Goal: Information Seeking & Learning: Find specific fact

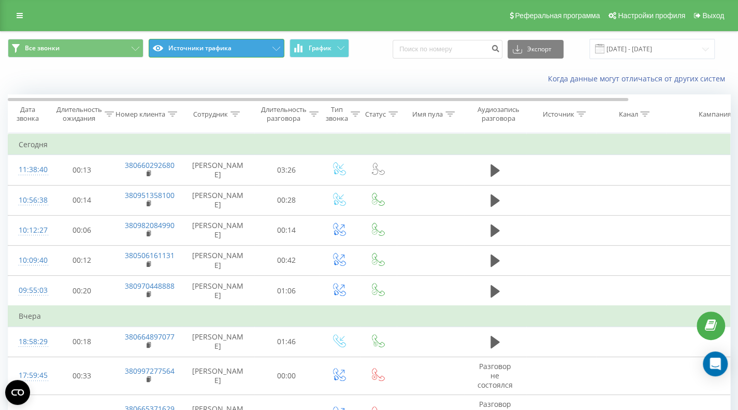
click at [204, 50] on button "Источники трафика" at bounding box center [217, 48] width 136 height 19
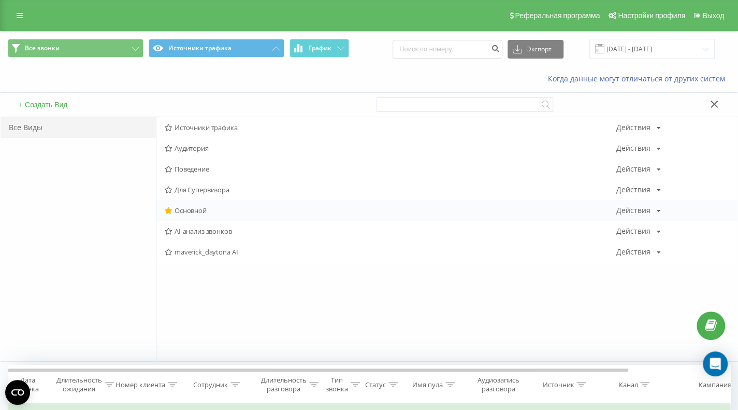
click at [200, 208] on span "Основной" at bounding box center [390, 210] width 451 height 7
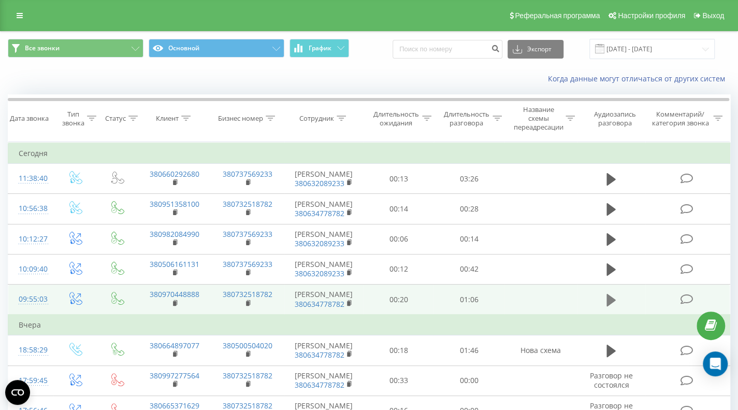
click at [607, 305] on icon at bounding box center [610, 299] width 9 height 12
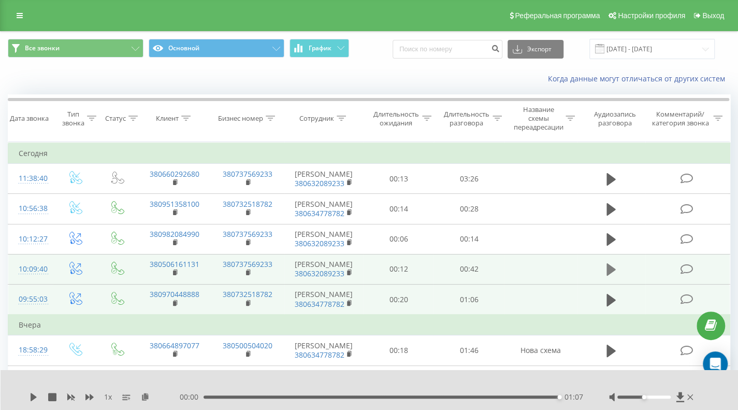
click at [604, 277] on button at bounding box center [611, 269] width 16 height 16
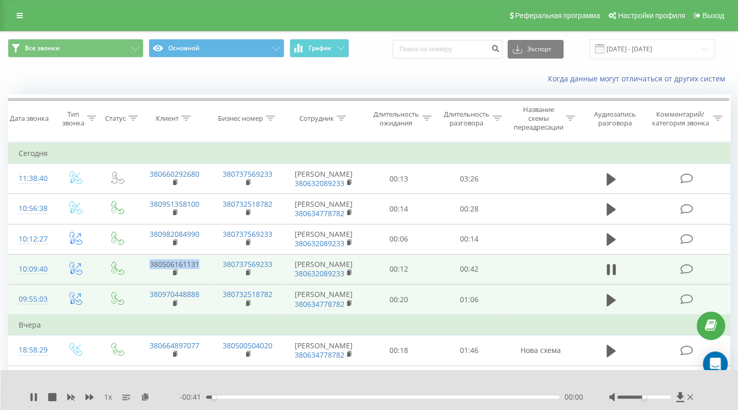
drag, startPoint x: 196, startPoint y: 281, endPoint x: 143, endPoint y: 285, distance: 53.0
click at [143, 284] on td "380506161131" at bounding box center [175, 269] width 74 height 30
copy link "380506161131"
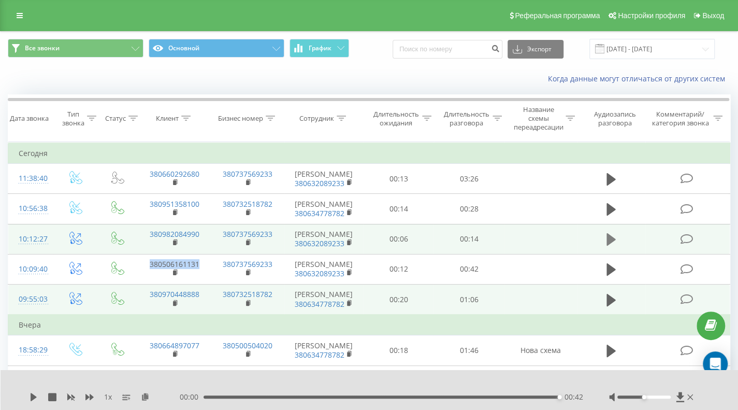
click at [608, 245] on icon at bounding box center [610, 239] width 9 height 12
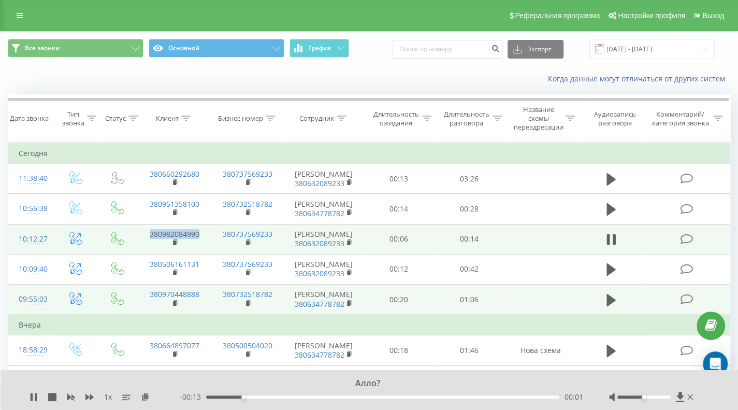
drag, startPoint x: 206, startPoint y: 246, endPoint x: 147, endPoint y: 243, distance: 59.1
click at [147, 243] on td "380982084990" at bounding box center [175, 239] width 74 height 30
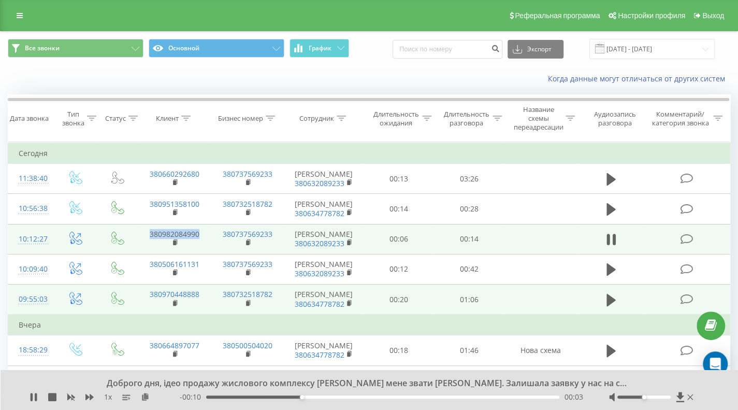
copy link "380982084990"
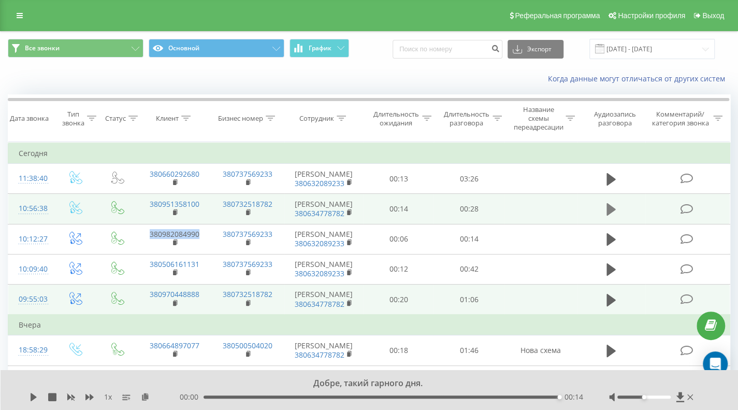
click at [611, 215] on icon at bounding box center [610, 209] width 9 height 12
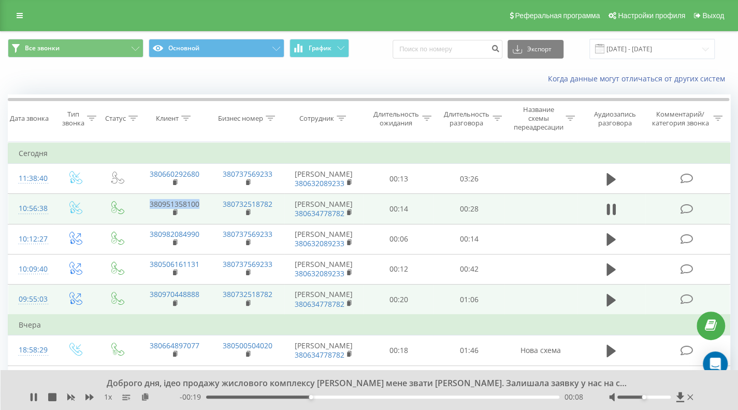
drag, startPoint x: 200, startPoint y: 210, endPoint x: 135, endPoint y: 210, distance: 65.2
click at [135, 210] on tr "10:56:38 380951358100 380732518782 Батюков Олег 380634778782 00:14 00:28" at bounding box center [369, 209] width 722 height 30
copy link "380951358100"
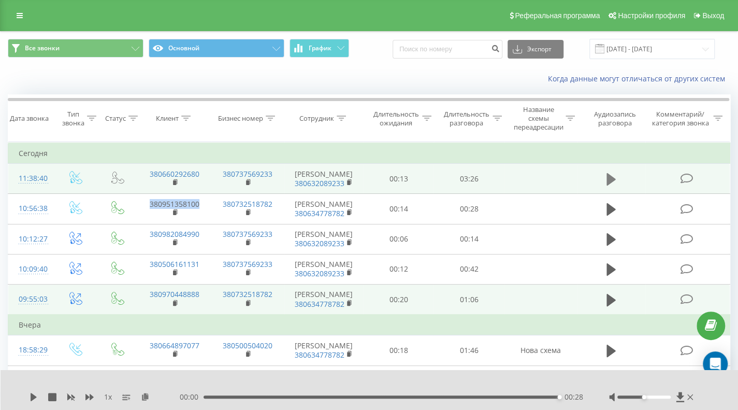
click at [608, 184] on icon at bounding box center [610, 179] width 9 height 12
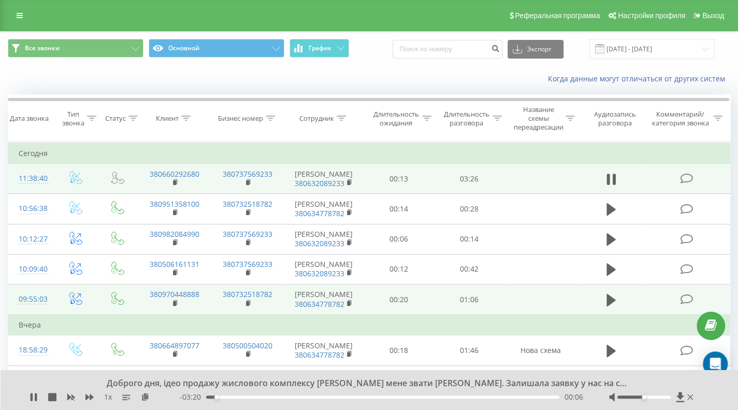
click at [455, 403] on div "Доброго дня, ідео продажу жислового комплексу MAVERICK мене звати Олександра. З…" at bounding box center [370, 390] width 738 height 40
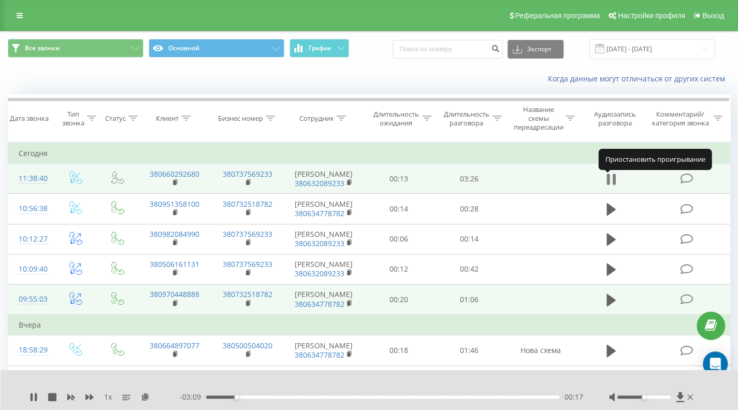
click at [610, 186] on icon at bounding box center [610, 179] width 9 height 14
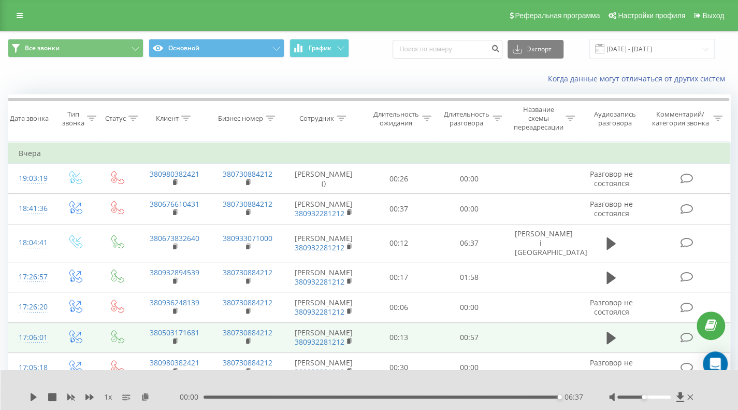
scroll to position [207, 0]
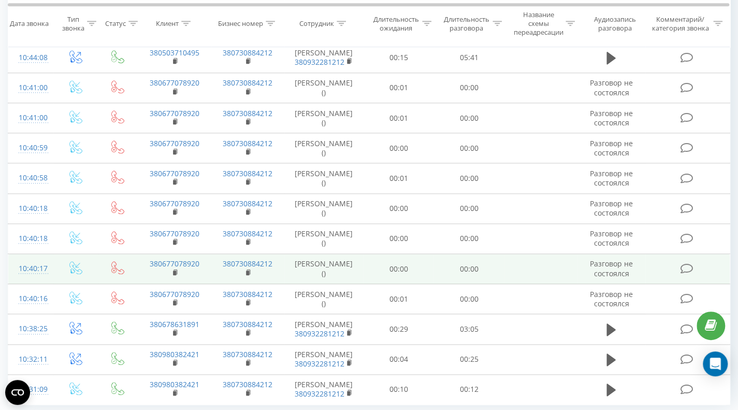
scroll to position [540, 0]
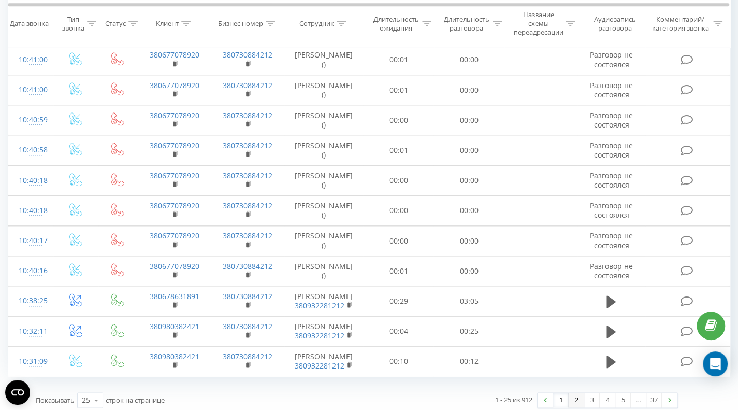
click at [576, 395] on link "2" at bounding box center [576, 399] width 16 height 14
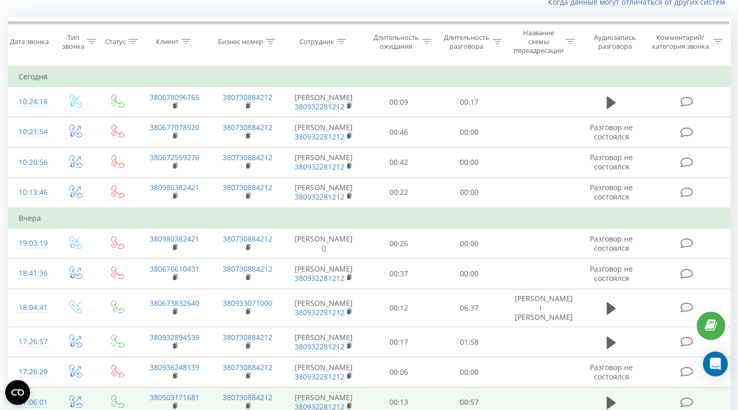
scroll to position [68, 0]
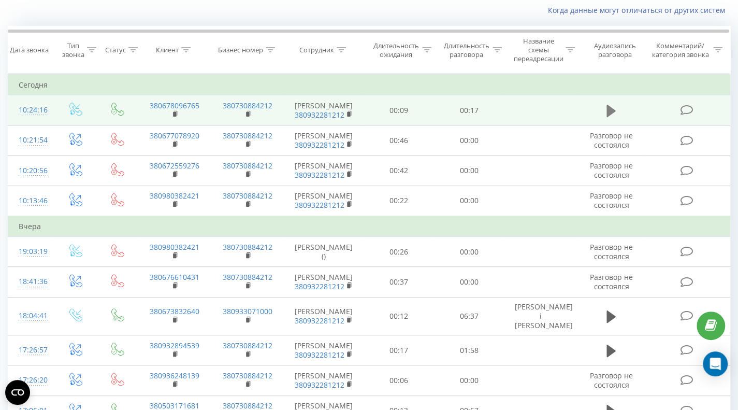
click at [612, 111] on icon at bounding box center [610, 111] width 9 height 12
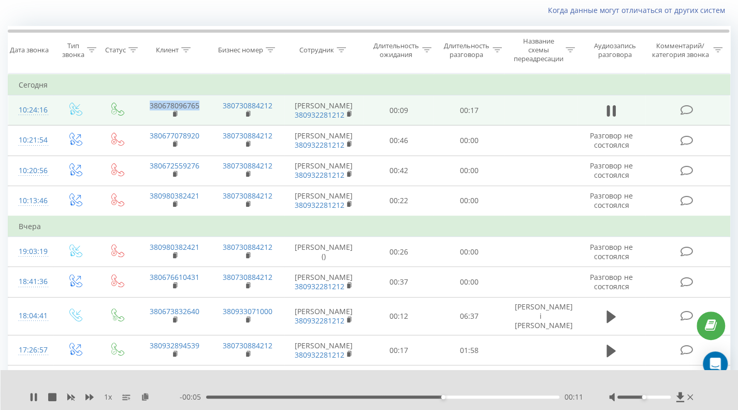
drag, startPoint x: 207, startPoint y: 108, endPoint x: 143, endPoint y: 103, distance: 64.4
click at [143, 103] on td "380678096765" at bounding box center [175, 110] width 74 height 30
copy link "380678096765"
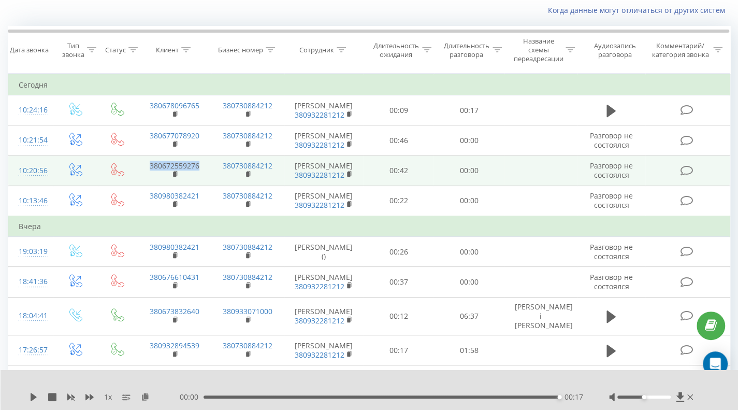
drag, startPoint x: 204, startPoint y: 165, endPoint x: 145, endPoint y: 164, distance: 59.5
click at [145, 164] on td "380672559276" at bounding box center [175, 170] width 74 height 30
copy link "380672559276"
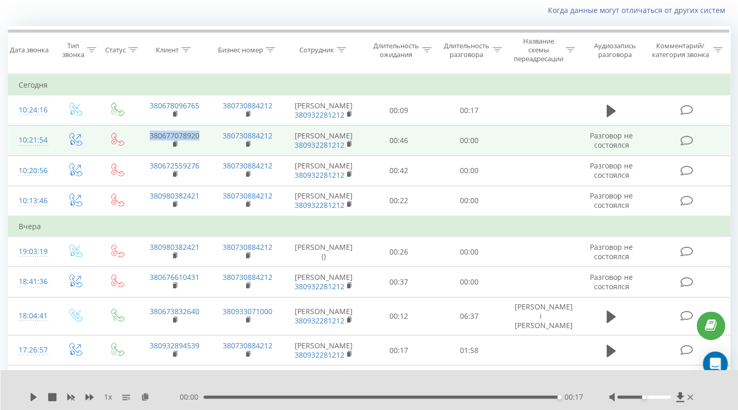
drag, startPoint x: 208, startPoint y: 135, endPoint x: 144, endPoint y: 131, distance: 63.8
click at [144, 131] on td "380677078920" at bounding box center [175, 140] width 74 height 30
copy link "380677078920"
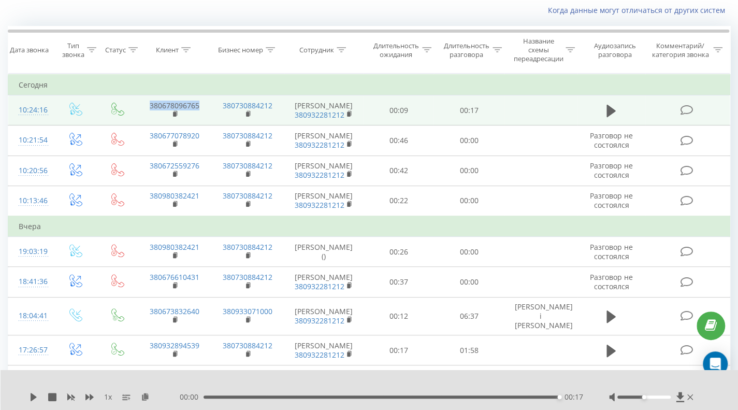
drag, startPoint x: 206, startPoint y: 107, endPoint x: 144, endPoint y: 106, distance: 61.1
click at [144, 106] on td "380678096765" at bounding box center [175, 110] width 74 height 30
copy link "380678096765"
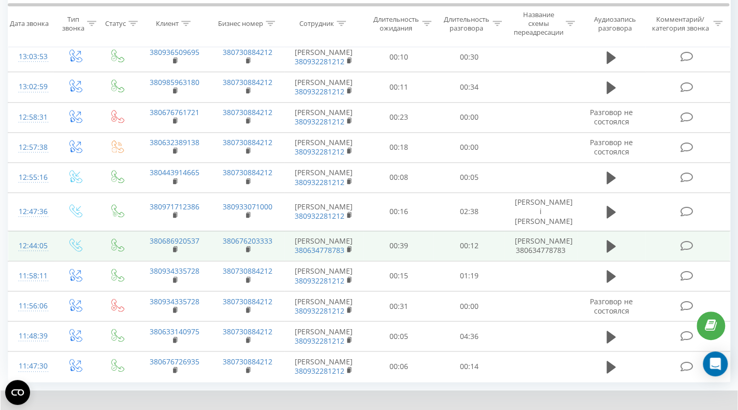
scroll to position [602, 0]
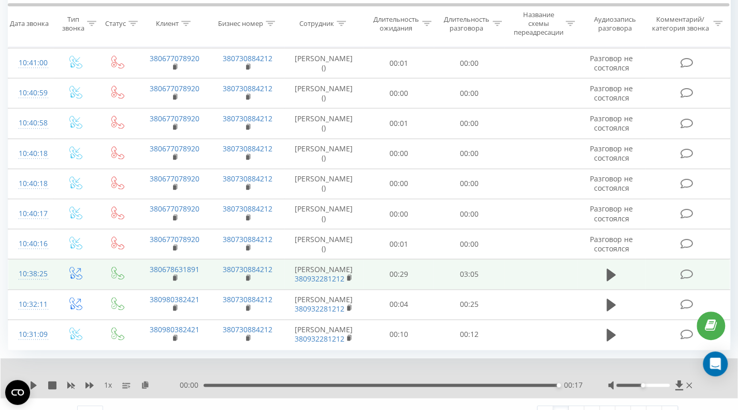
scroll to position [581, 0]
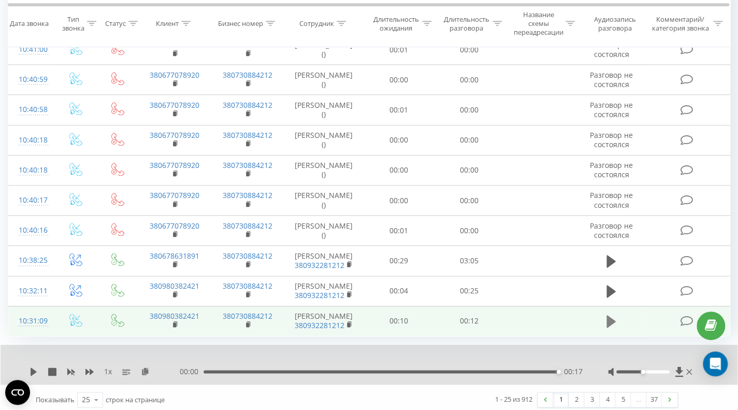
click at [611, 317] on icon at bounding box center [610, 321] width 9 height 12
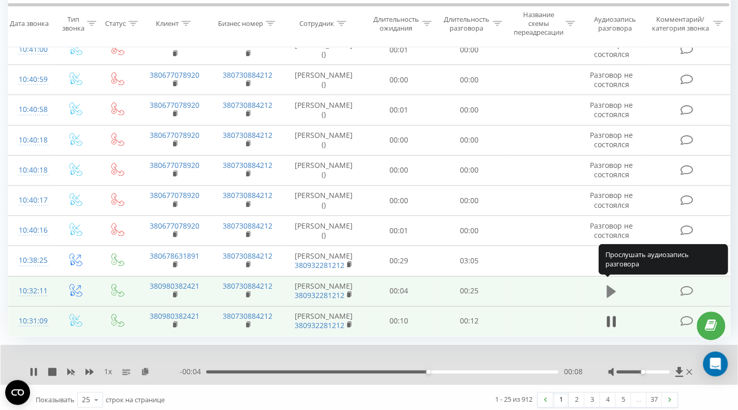
click at [610, 286] on icon at bounding box center [610, 291] width 9 height 12
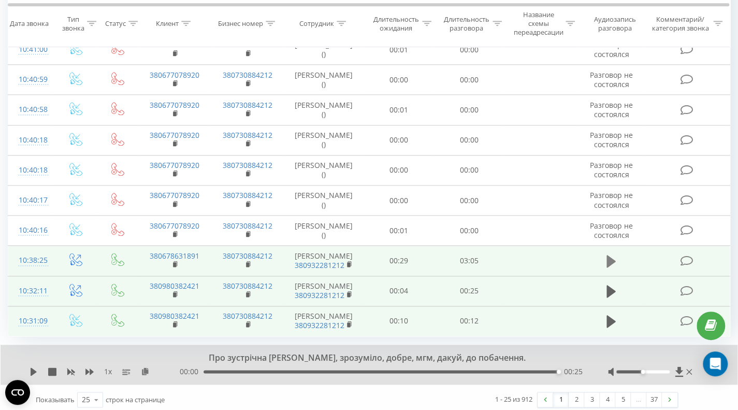
click at [609, 258] on icon at bounding box center [610, 261] width 9 height 12
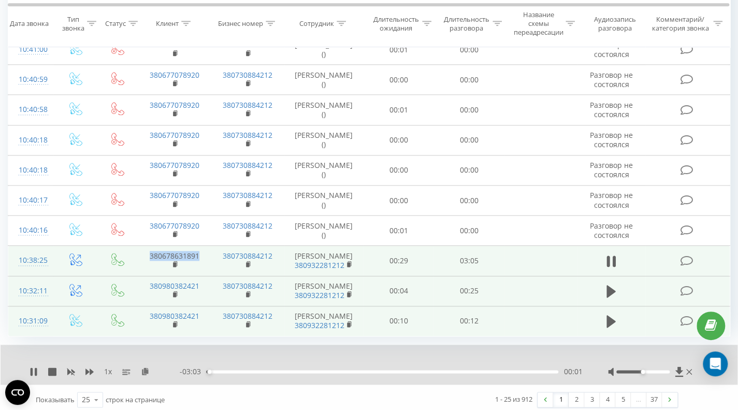
drag, startPoint x: 204, startPoint y: 253, endPoint x: 144, endPoint y: 254, distance: 60.1
click at [144, 254] on td "380678631891" at bounding box center [175, 260] width 74 height 30
copy link "380678631891"
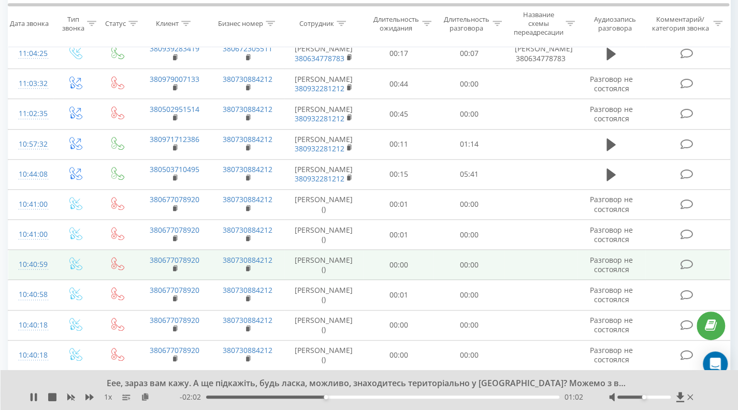
scroll to position [374, 0]
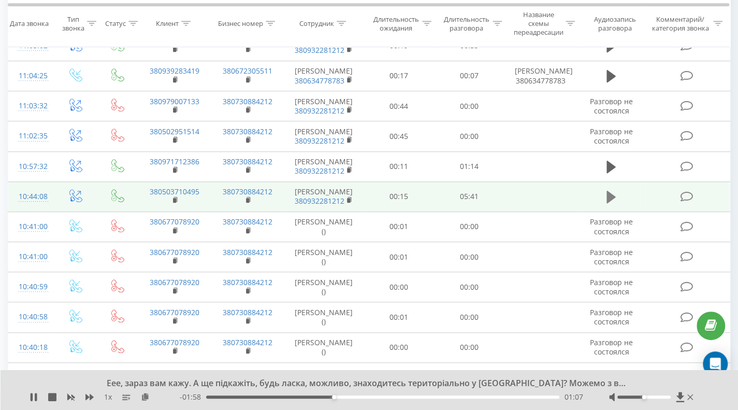
click at [613, 196] on icon at bounding box center [610, 196] width 9 height 14
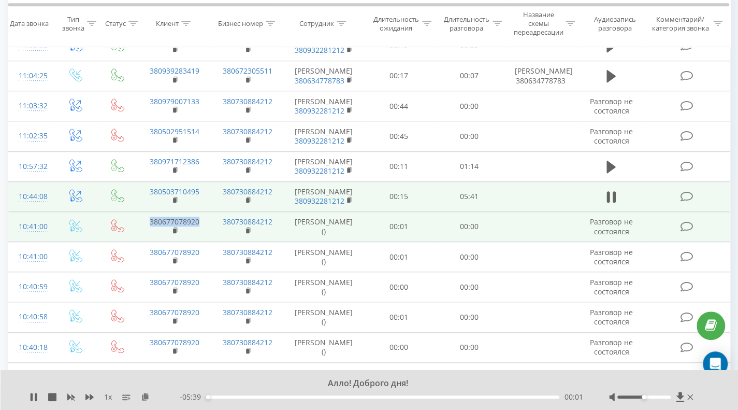
drag, startPoint x: 209, startPoint y: 219, endPoint x: 150, endPoint y: 219, distance: 59.0
click at [150, 219] on td "380677078920" at bounding box center [175, 226] width 74 height 30
copy link "380677078920"
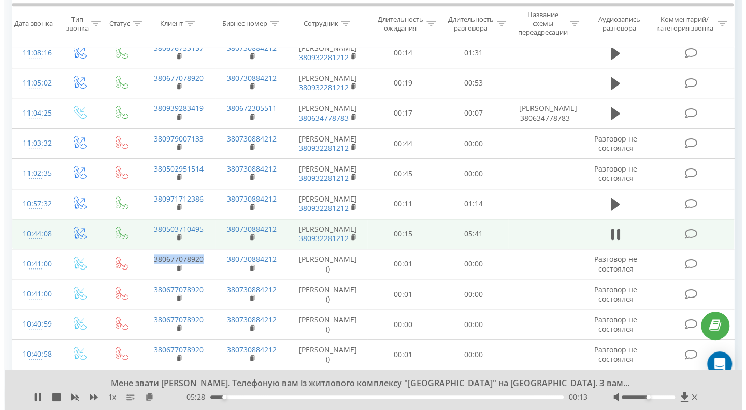
scroll to position [322, 0]
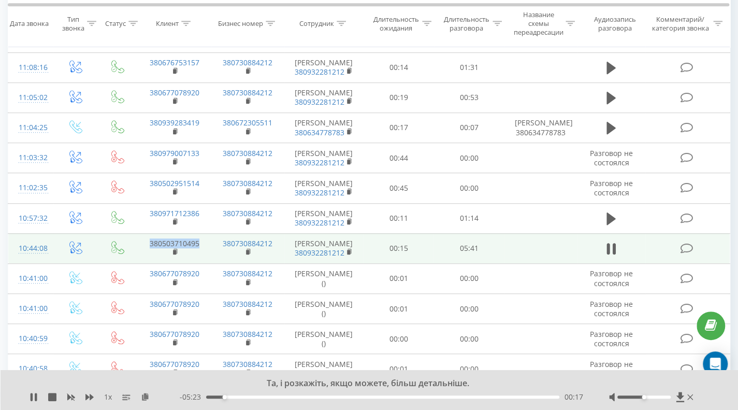
drag, startPoint x: 207, startPoint y: 240, endPoint x: 139, endPoint y: 242, distance: 68.4
click at [139, 242] on td "380503710495" at bounding box center [175, 248] width 74 height 30
copy link "380503710495"
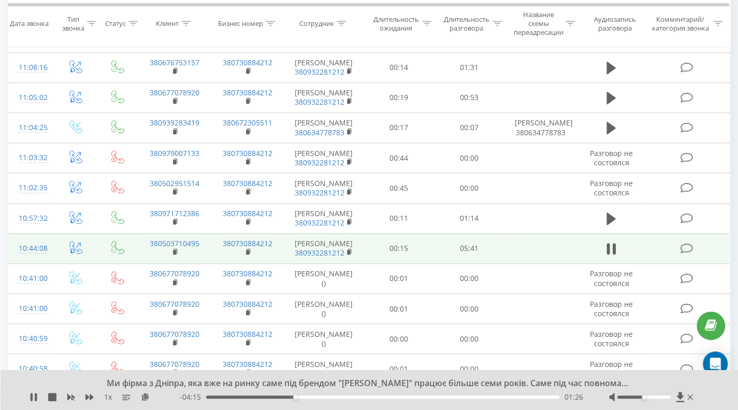
click at [686, 245] on icon at bounding box center [686, 248] width 13 height 11
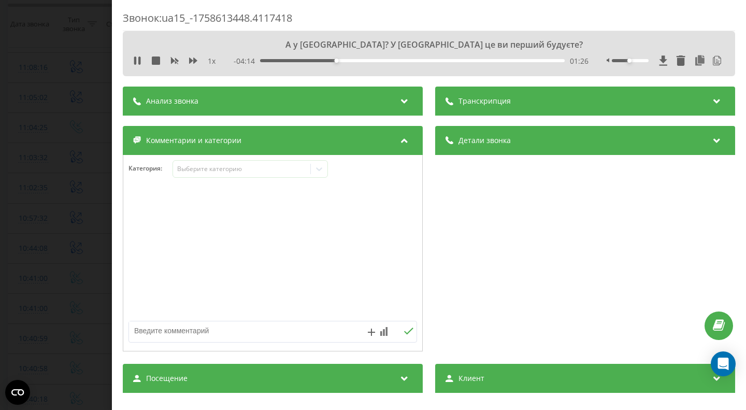
click at [365, 97] on div "Анализ звонка" at bounding box center [273, 100] width 300 height 29
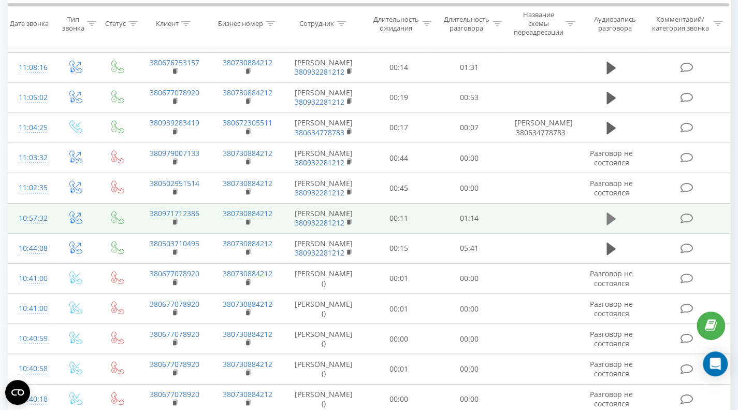
click at [608, 212] on icon at bounding box center [610, 218] width 9 height 12
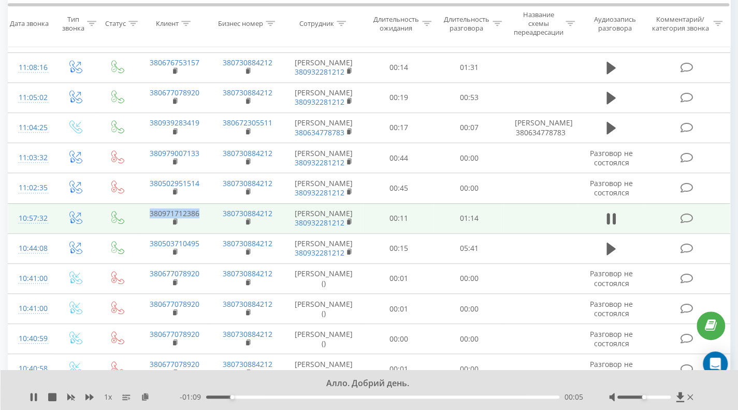
drag, startPoint x: 205, startPoint y: 208, endPoint x: 142, endPoint y: 207, distance: 63.2
click at [142, 207] on td "380971712386" at bounding box center [175, 218] width 74 height 30
copy link "380971712386"
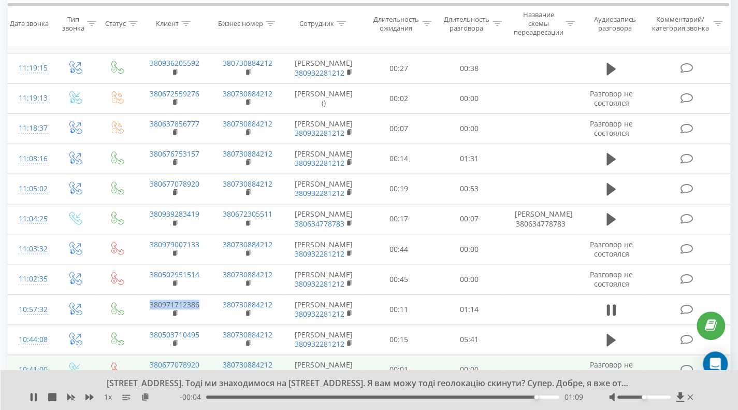
scroll to position [218, 0]
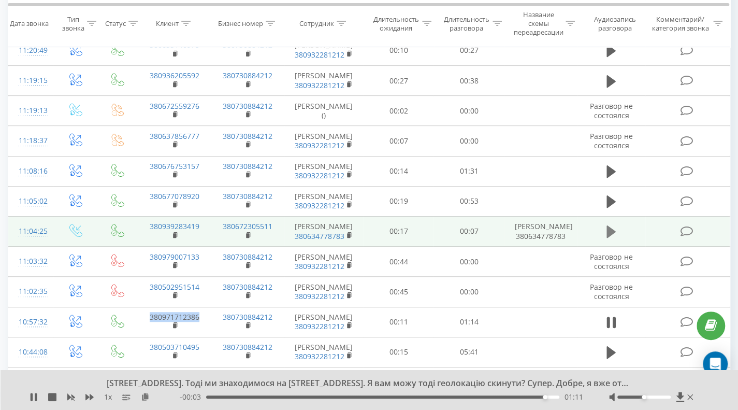
click at [609, 230] on icon at bounding box center [610, 231] width 9 height 12
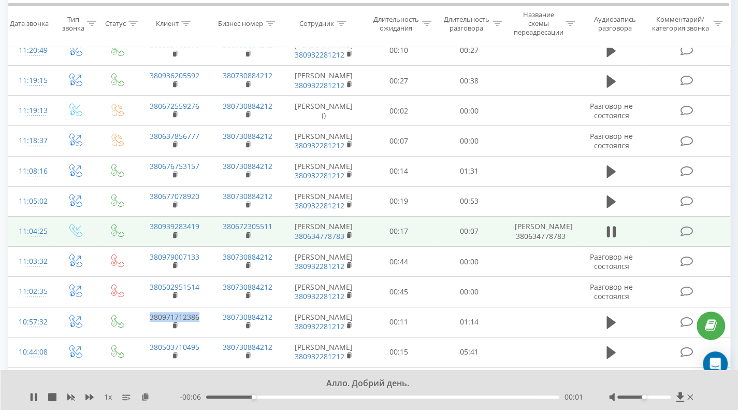
scroll to position [167, 0]
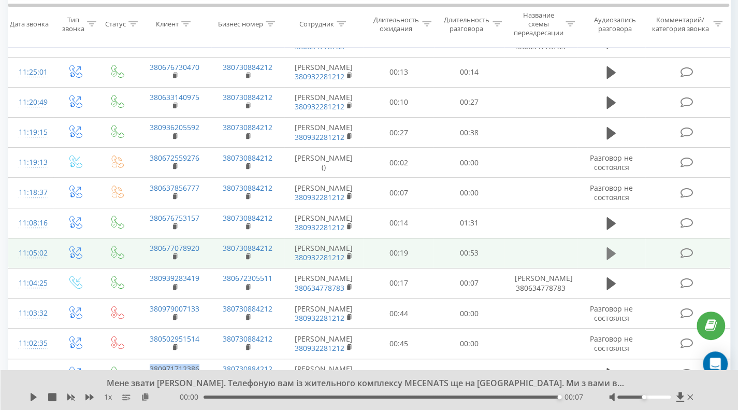
click at [607, 250] on icon at bounding box center [610, 253] width 9 height 12
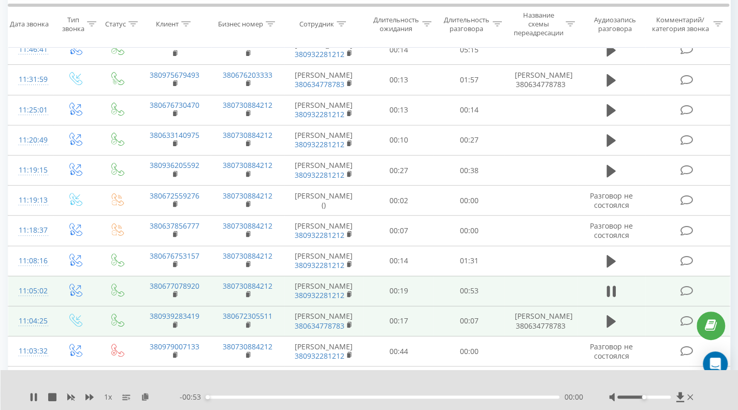
scroll to position [115, 0]
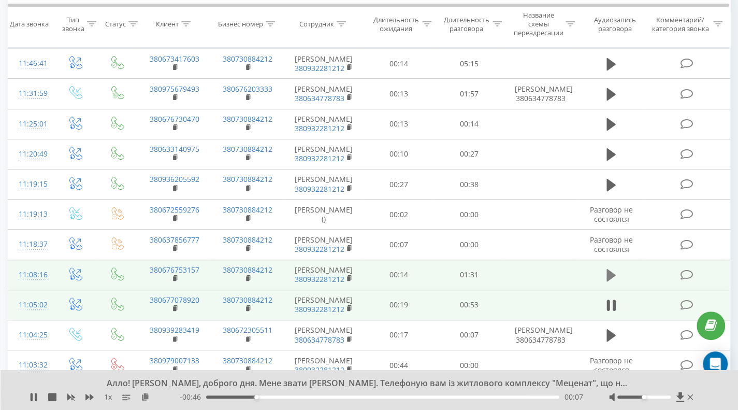
click at [611, 272] on icon at bounding box center [610, 275] width 9 height 12
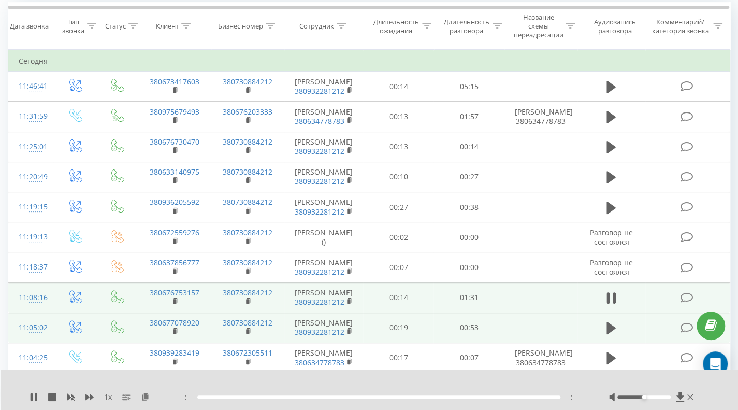
scroll to position [63, 0]
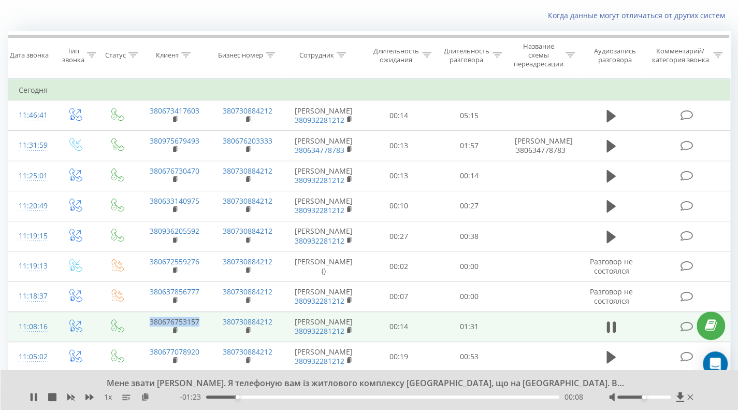
drag, startPoint x: 205, startPoint y: 321, endPoint x: 145, endPoint y: 318, distance: 60.1
click at [145, 318] on td "380676753157" at bounding box center [175, 326] width 74 height 30
copy link "380676753157"
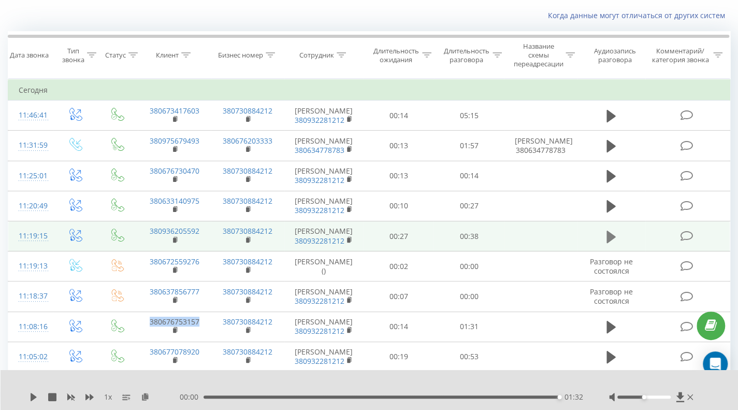
click at [609, 233] on icon at bounding box center [610, 236] width 9 height 12
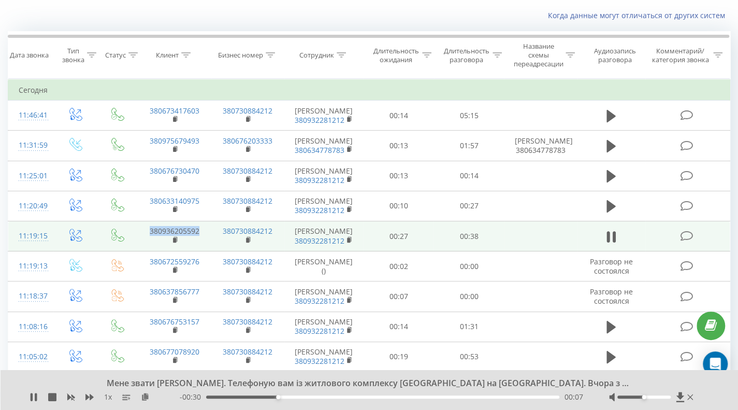
drag, startPoint x: 202, startPoint y: 229, endPoint x: 127, endPoint y: 224, distance: 74.8
click at [127, 224] on tr "11:19:15 380936205592 380730884212 Софія Паневник 380932281212 00:27 00:38" at bounding box center [369, 236] width 722 height 30
copy link "380936205592"
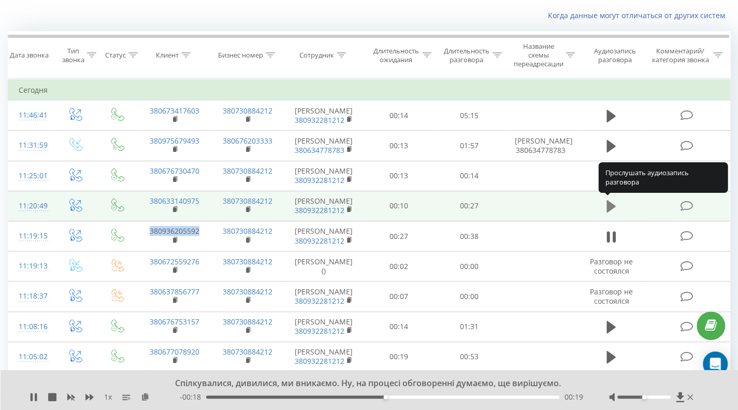
click at [608, 203] on icon at bounding box center [610, 206] width 9 height 12
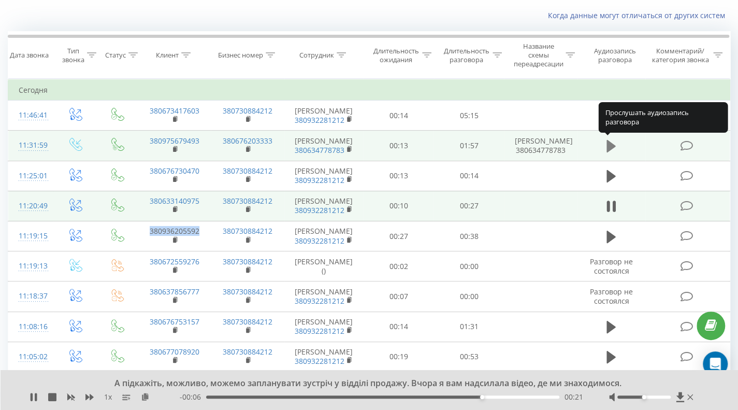
click at [610, 145] on icon at bounding box center [610, 146] width 9 height 12
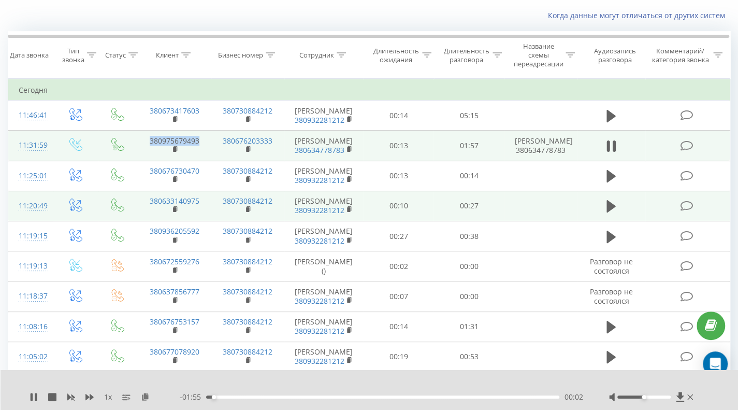
drag, startPoint x: 203, startPoint y: 136, endPoint x: 140, endPoint y: 136, distance: 62.6
click at [140, 136] on td "380975679493" at bounding box center [175, 145] width 74 height 30
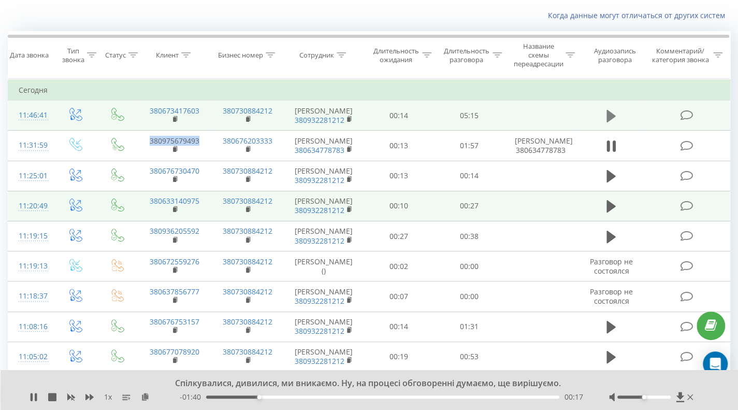
click at [608, 115] on icon at bounding box center [610, 116] width 9 height 12
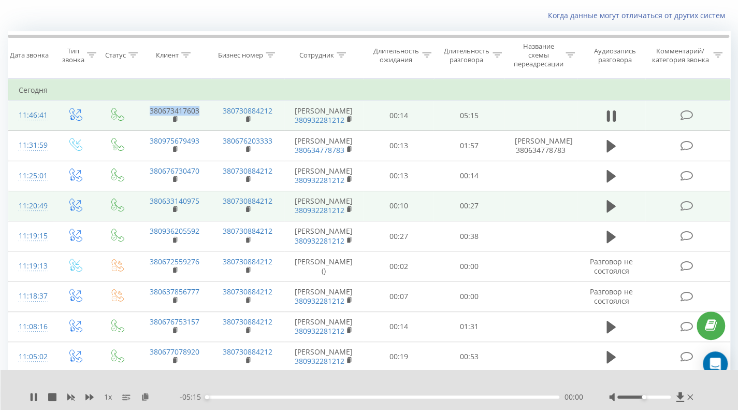
drag, startPoint x: 203, startPoint y: 112, endPoint x: 143, endPoint y: 108, distance: 60.2
click at [143, 108] on td "380673417603" at bounding box center [175, 115] width 74 height 30
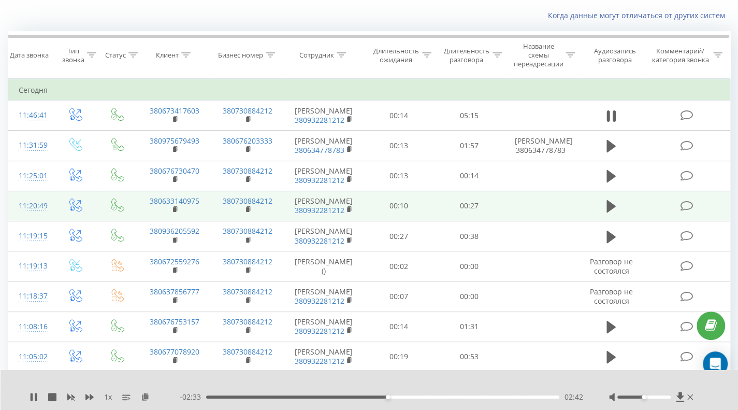
click at [432, 393] on div "- 02:33 02:42 02:42" at bounding box center [381, 396] width 403 height 10
click at [434, 397] on div "02:42" at bounding box center [382, 396] width 353 height 3
click at [464, 396] on div "03:51" at bounding box center [382, 396] width 353 height 3
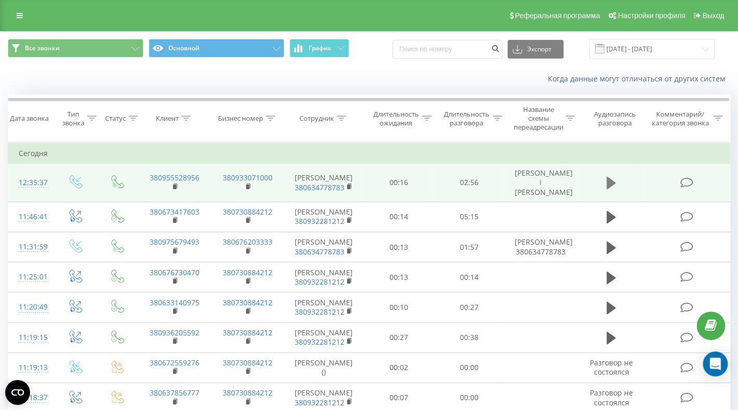
click at [609, 177] on icon at bounding box center [610, 183] width 9 height 12
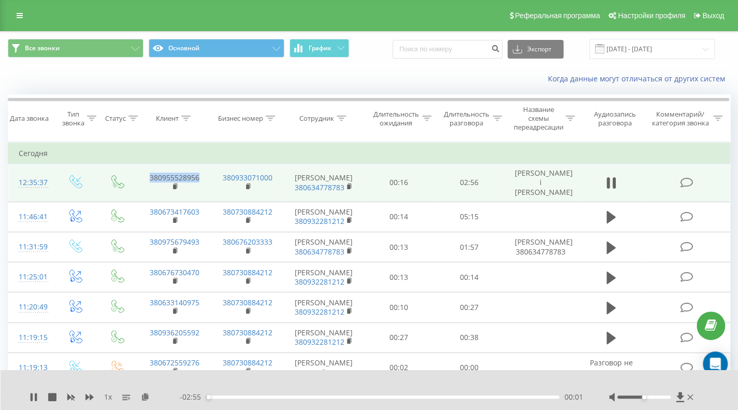
drag, startPoint x: 206, startPoint y: 177, endPoint x: 133, endPoint y: 172, distance: 73.6
click at [133, 172] on tr "12:35:37 380955528956 380933071000 [PERSON_NAME] 380634778783 00:16 02:56 [PERS…" at bounding box center [369, 183] width 722 height 38
copy link "380955528956"
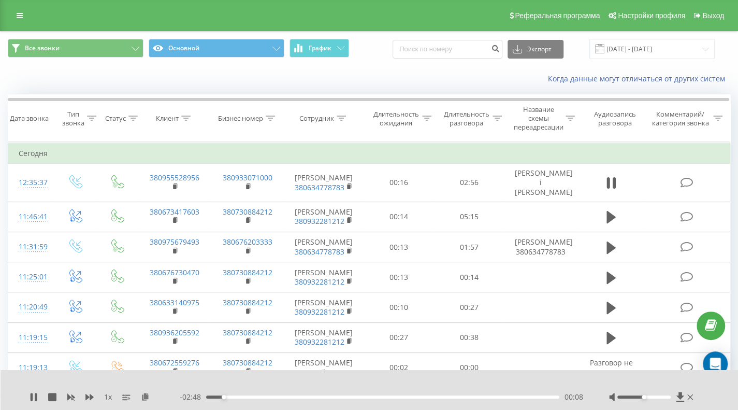
click at [510, 383] on div at bounding box center [362, 382] width 533 height 11
click at [480, 396] on div "01:52" at bounding box center [382, 396] width 353 height 3
click at [510, 396] on div "02:24" at bounding box center [382, 396] width 353 height 3
click at [527, 397] on div "02:33" at bounding box center [382, 396] width 353 height 3
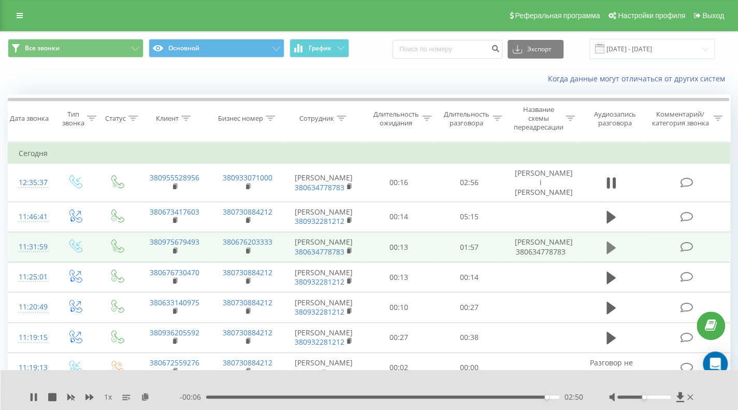
click at [608, 241] on icon at bounding box center [610, 247] width 9 height 12
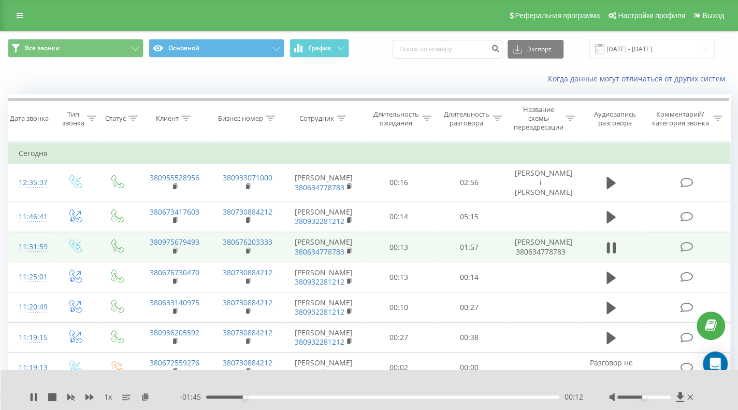
click at [505, 385] on div at bounding box center [362, 382] width 533 height 11
click at [520, 388] on div at bounding box center [362, 382] width 533 height 11
